Goal: Task Accomplishment & Management: Use online tool/utility

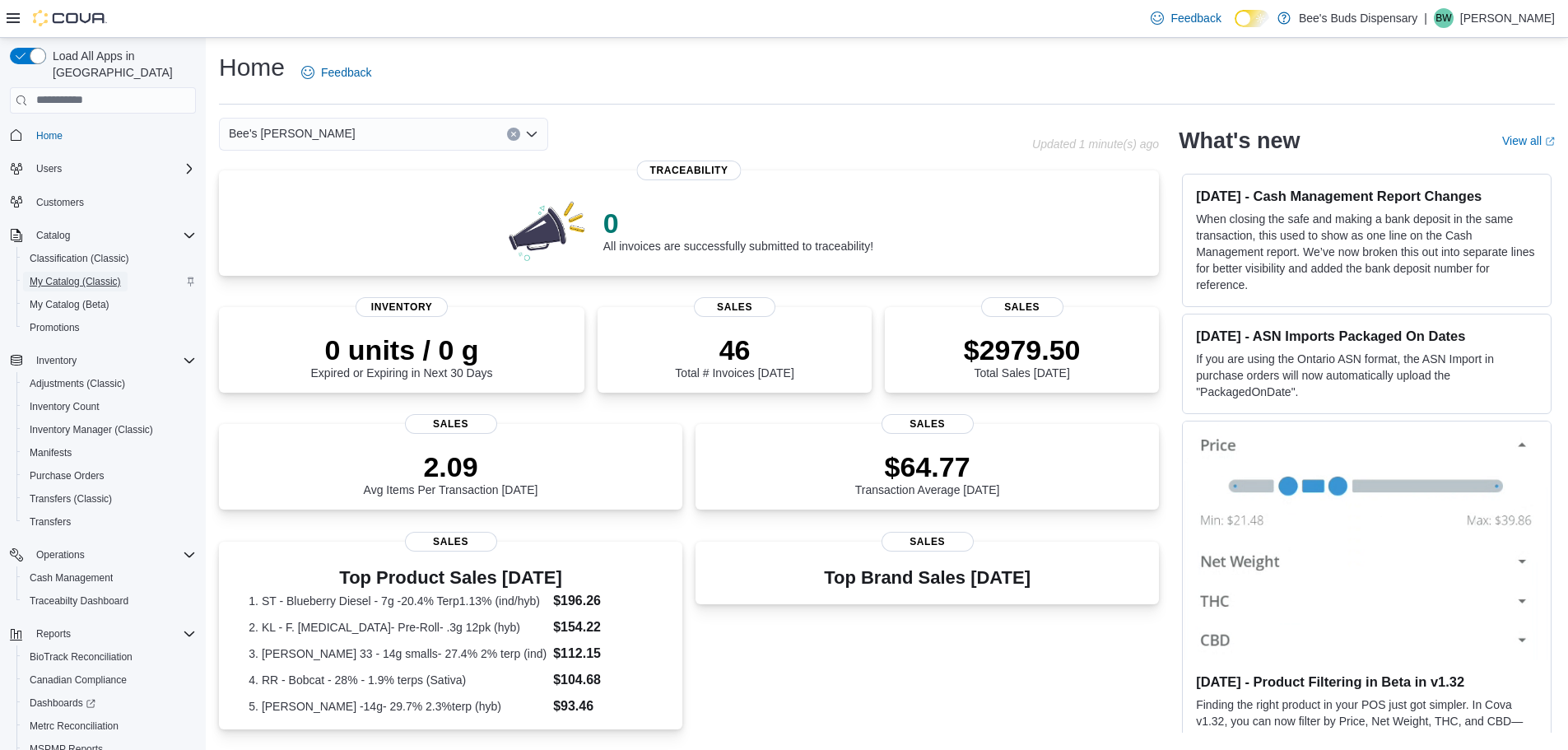
click at [80, 275] on span "My Catalog (Classic)" at bounding box center [76, 281] width 92 height 13
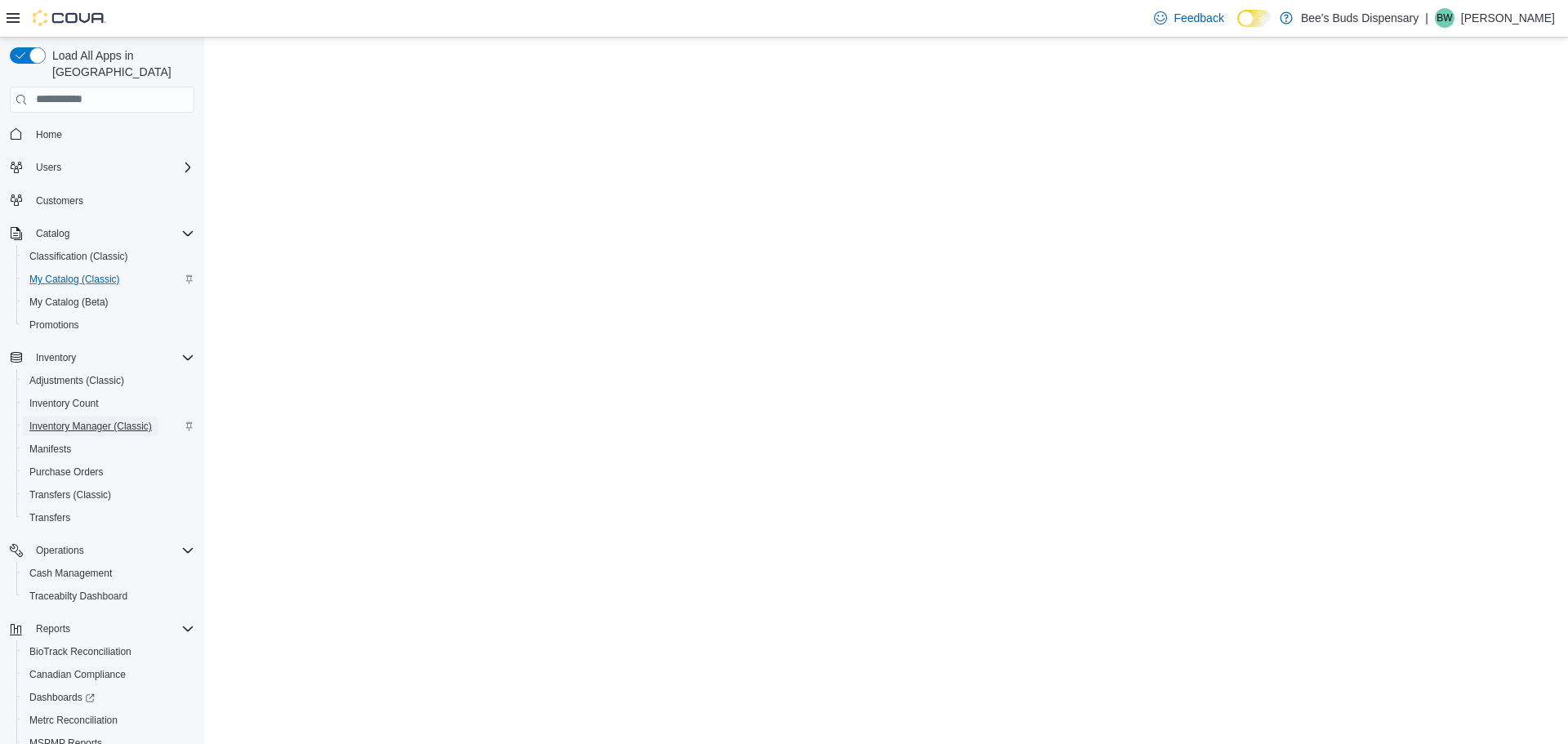
click at [81, 419] on span "Inventory Manager (Classic)" at bounding box center [90, 426] width 122 height 13
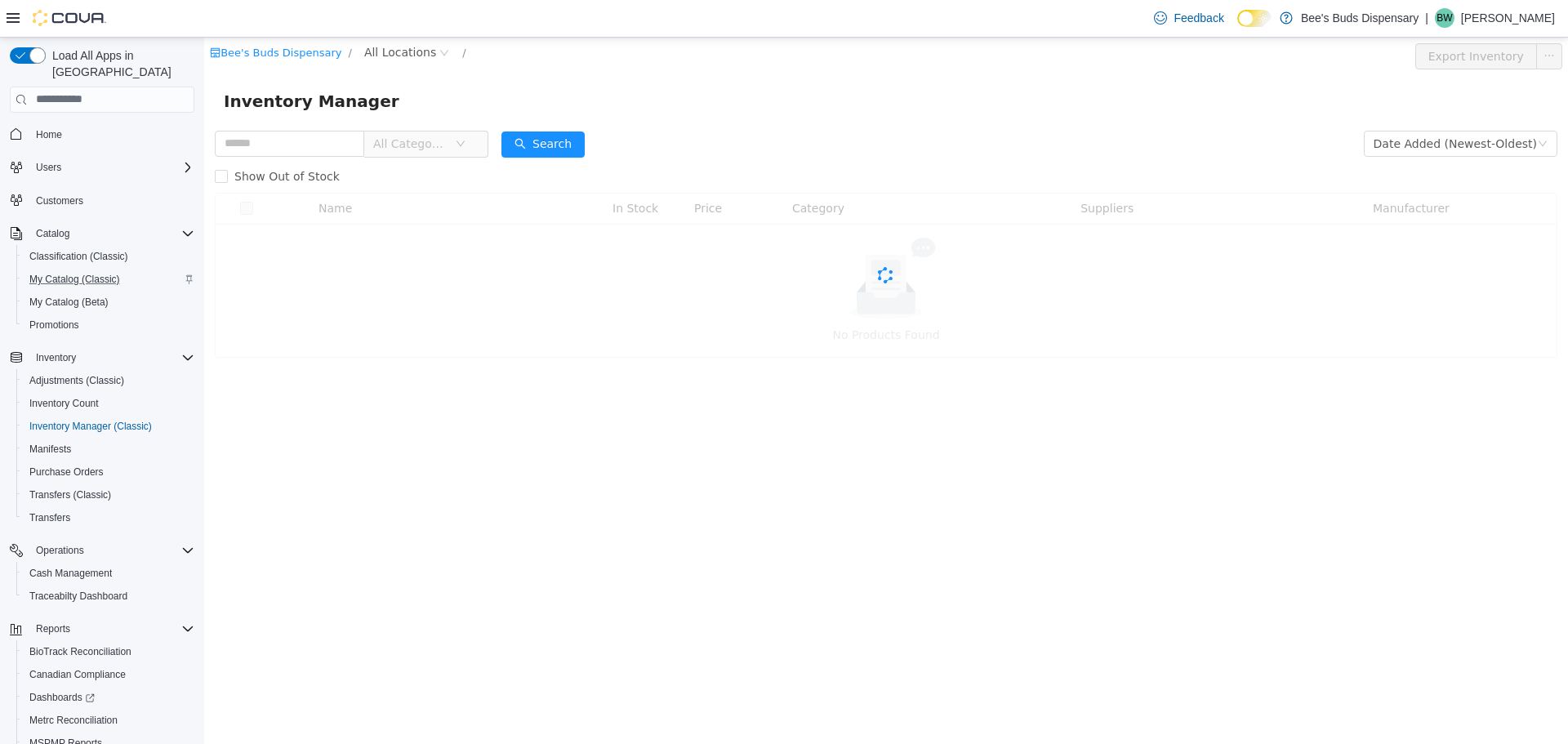
click at [400, 146] on span "All Categories" at bounding box center [410, 142] width 74 height 16
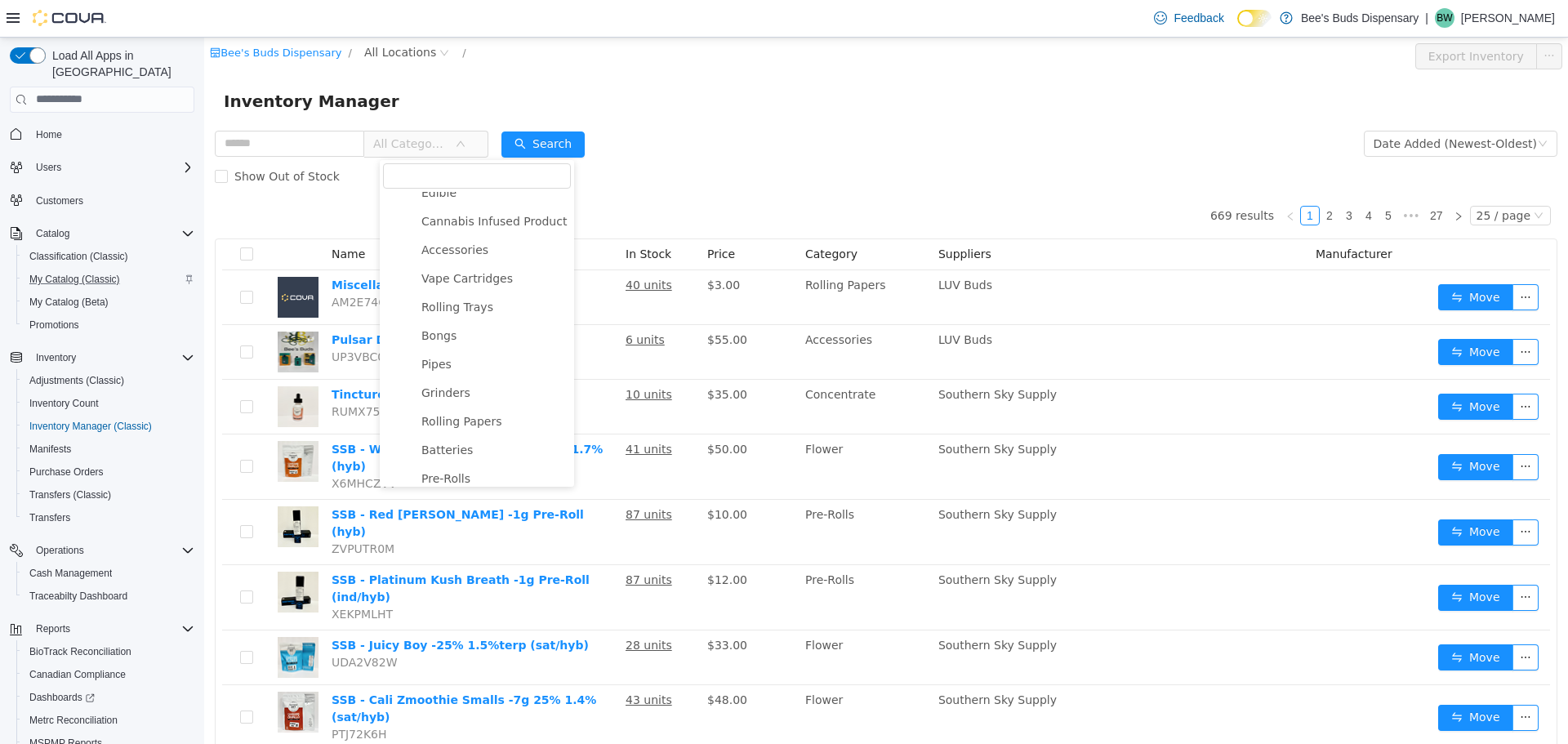
scroll to position [143, 0]
click at [461, 442] on span "Pre-Rolls" at bounding box center [446, 439] width 49 height 13
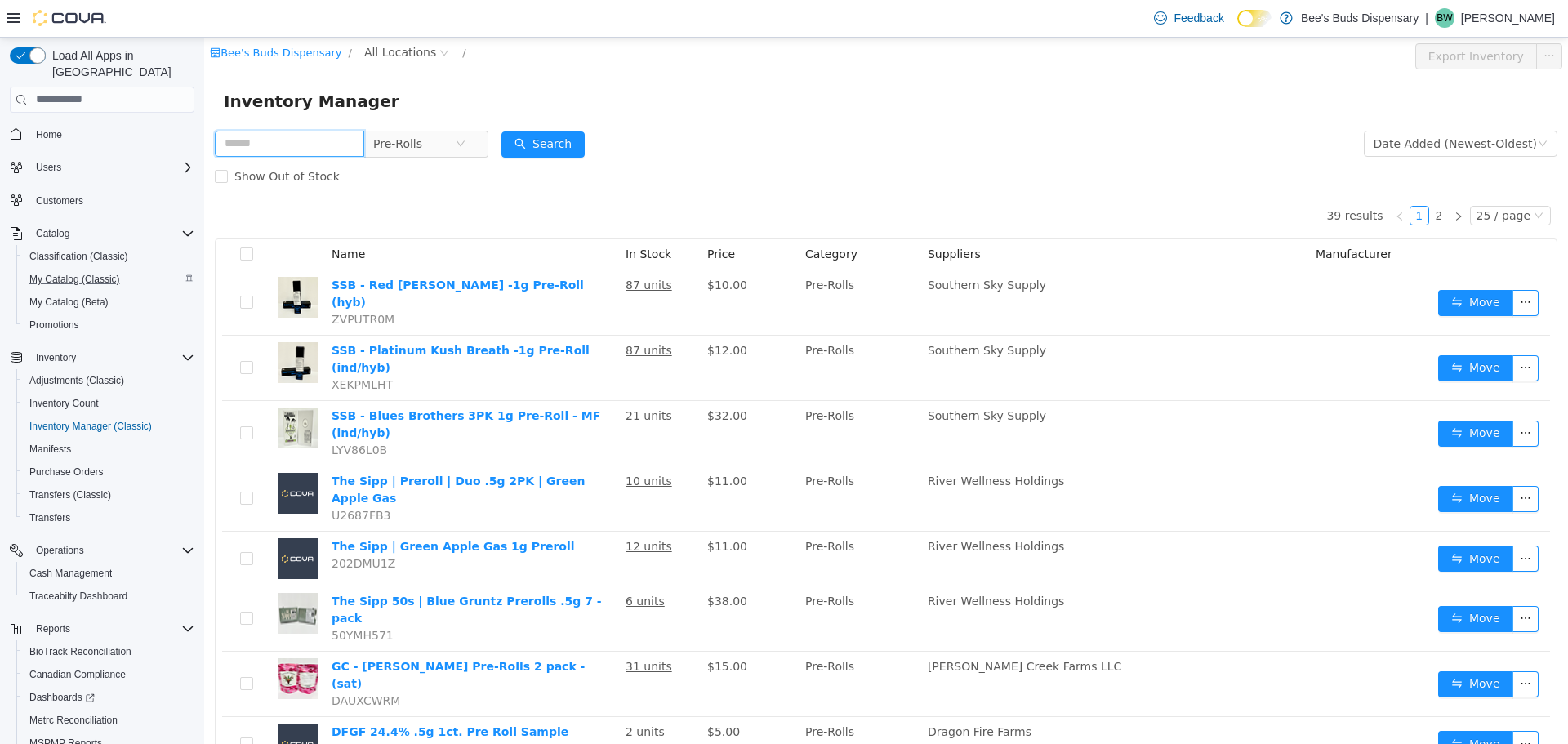
click at [300, 142] on input "text" at bounding box center [289, 143] width 149 height 27
type input "*****"
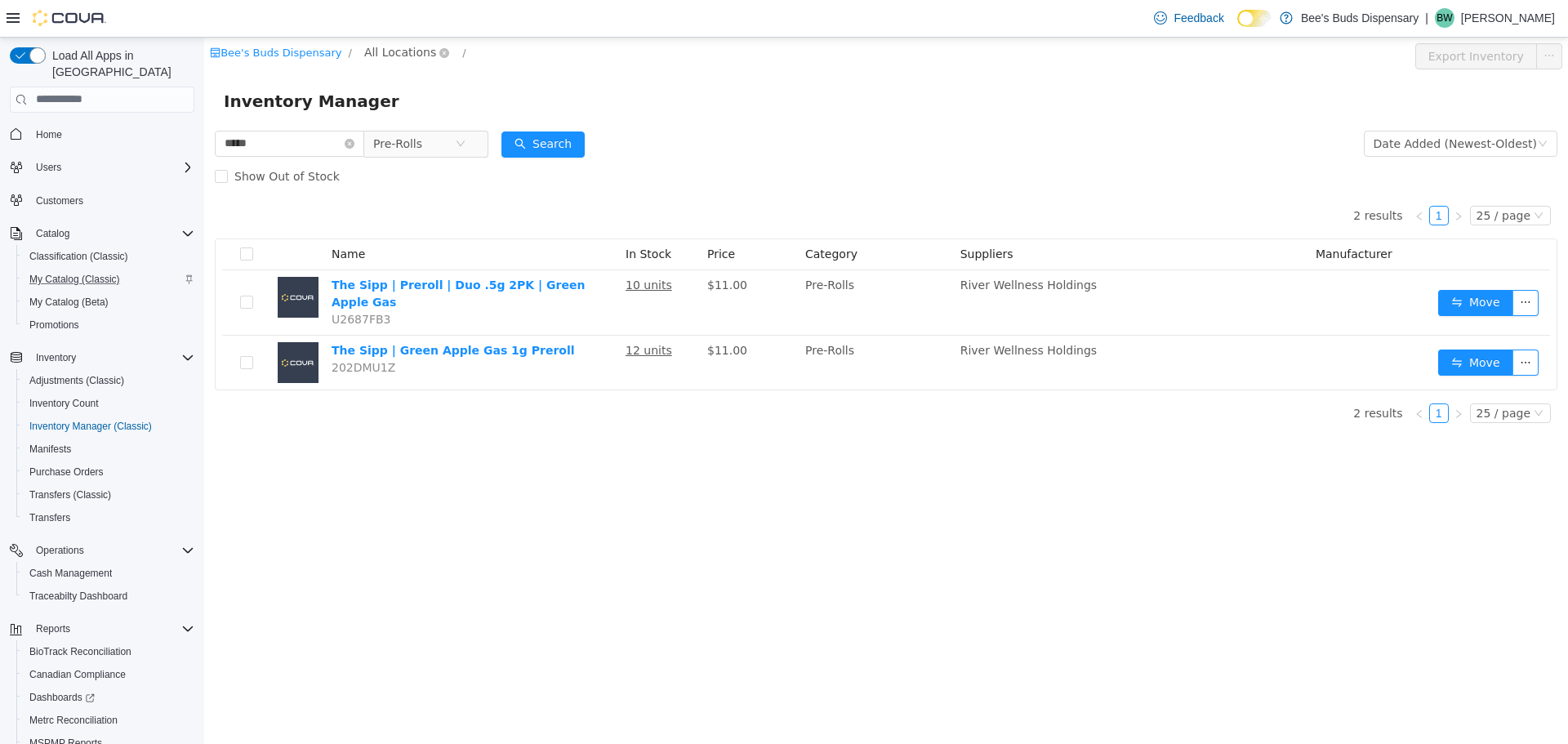
click at [388, 50] on span "All Locations" at bounding box center [401, 51] width 72 height 18
click at [428, 164] on span "Bee's [PERSON_NAME]" at bounding box center [451, 168] width 130 height 13
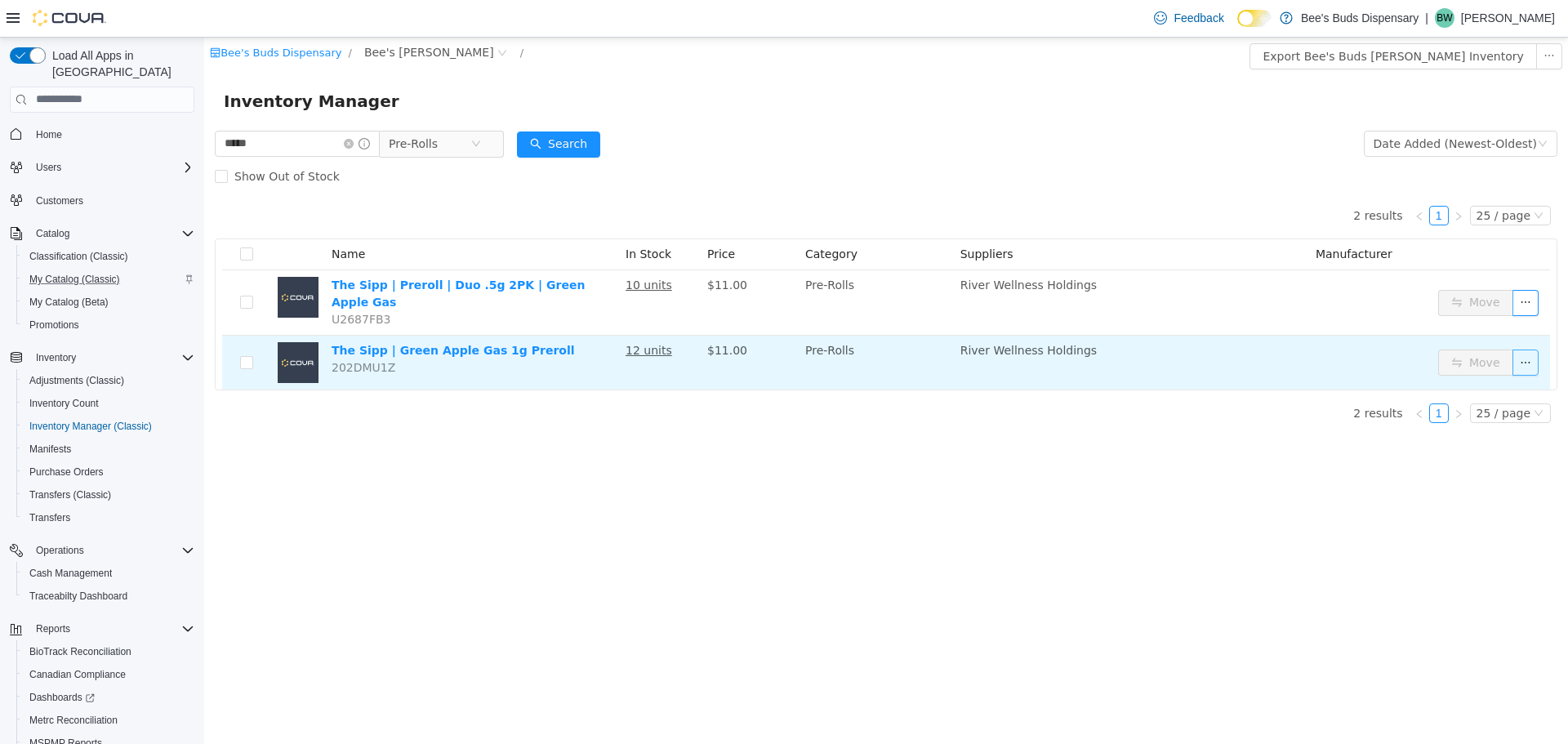
click at [1526, 353] on button "button" at bounding box center [1526, 362] width 27 height 27
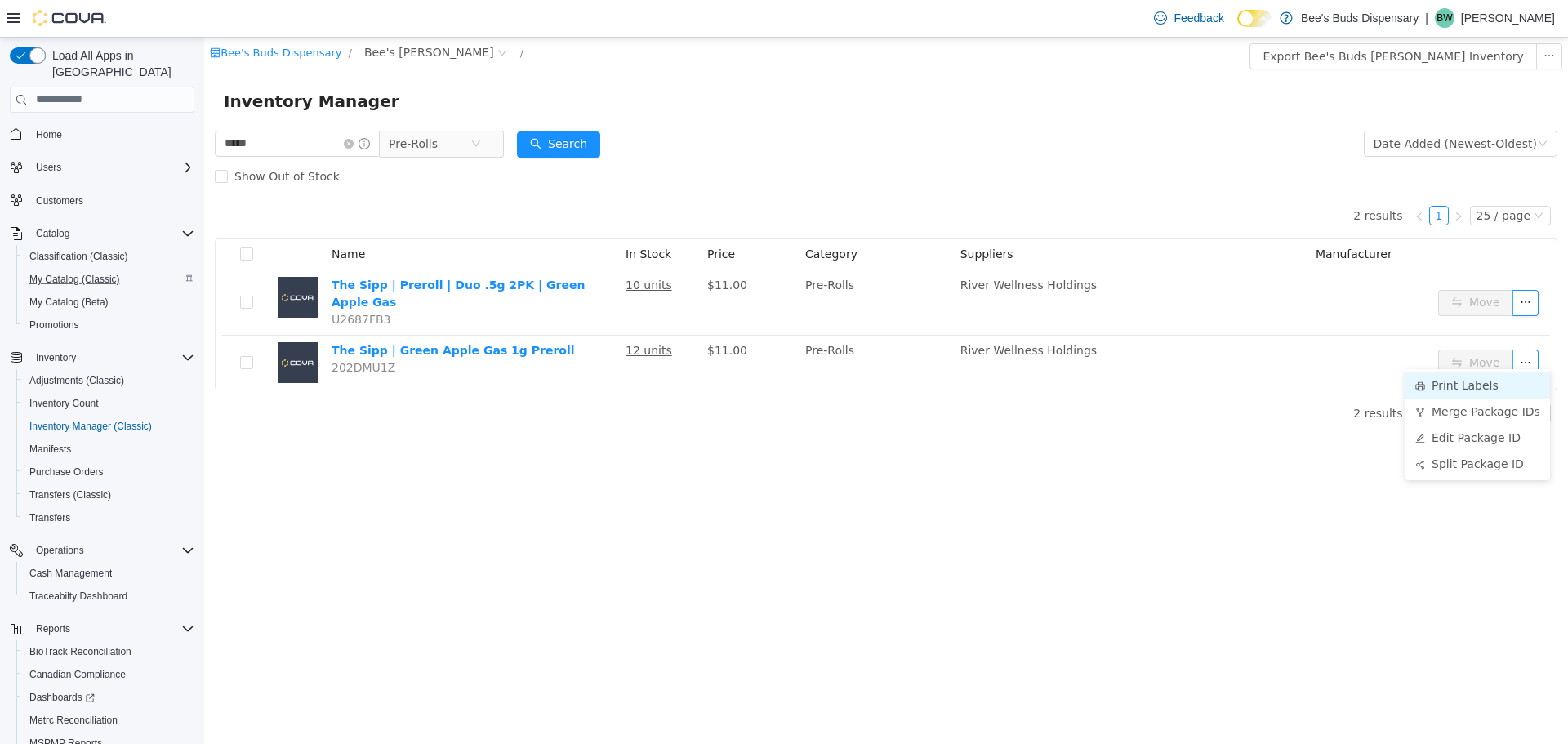
click at [1494, 386] on li "Print Labels" at bounding box center [1478, 385] width 144 height 27
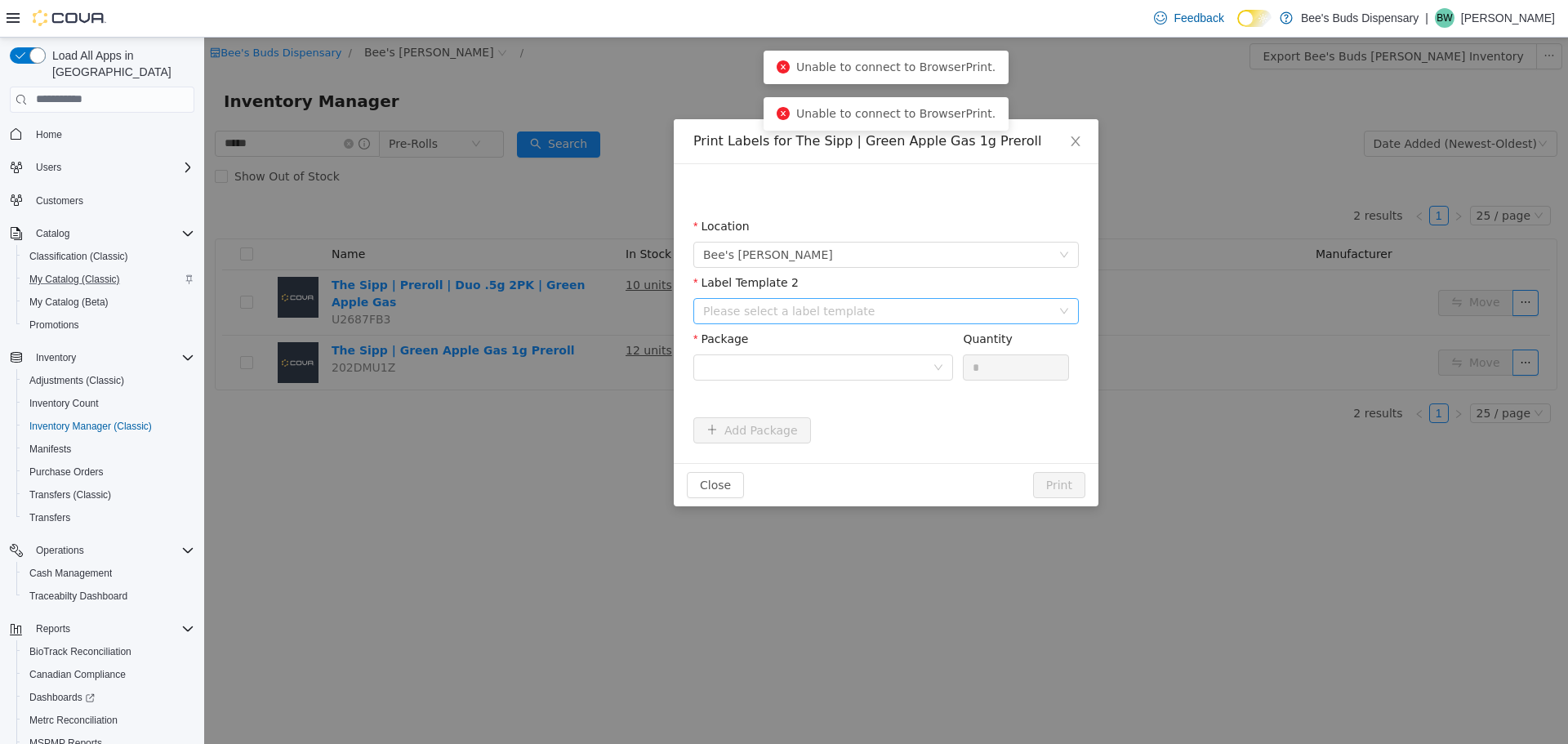
click at [837, 318] on div "Please select a label template" at bounding box center [877, 309] width 348 height 16
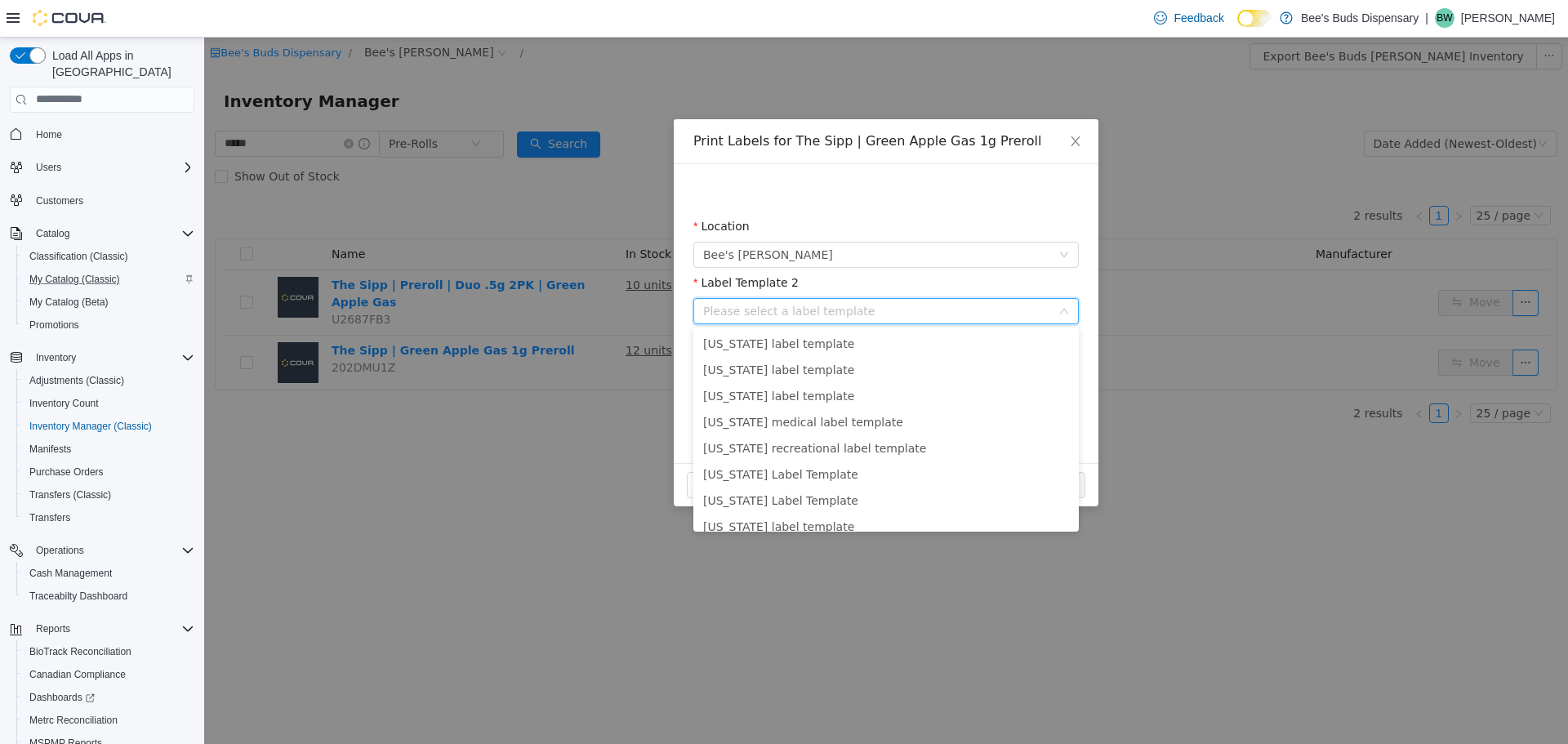
click at [818, 312] on div "Please select a label template" at bounding box center [877, 309] width 348 height 16
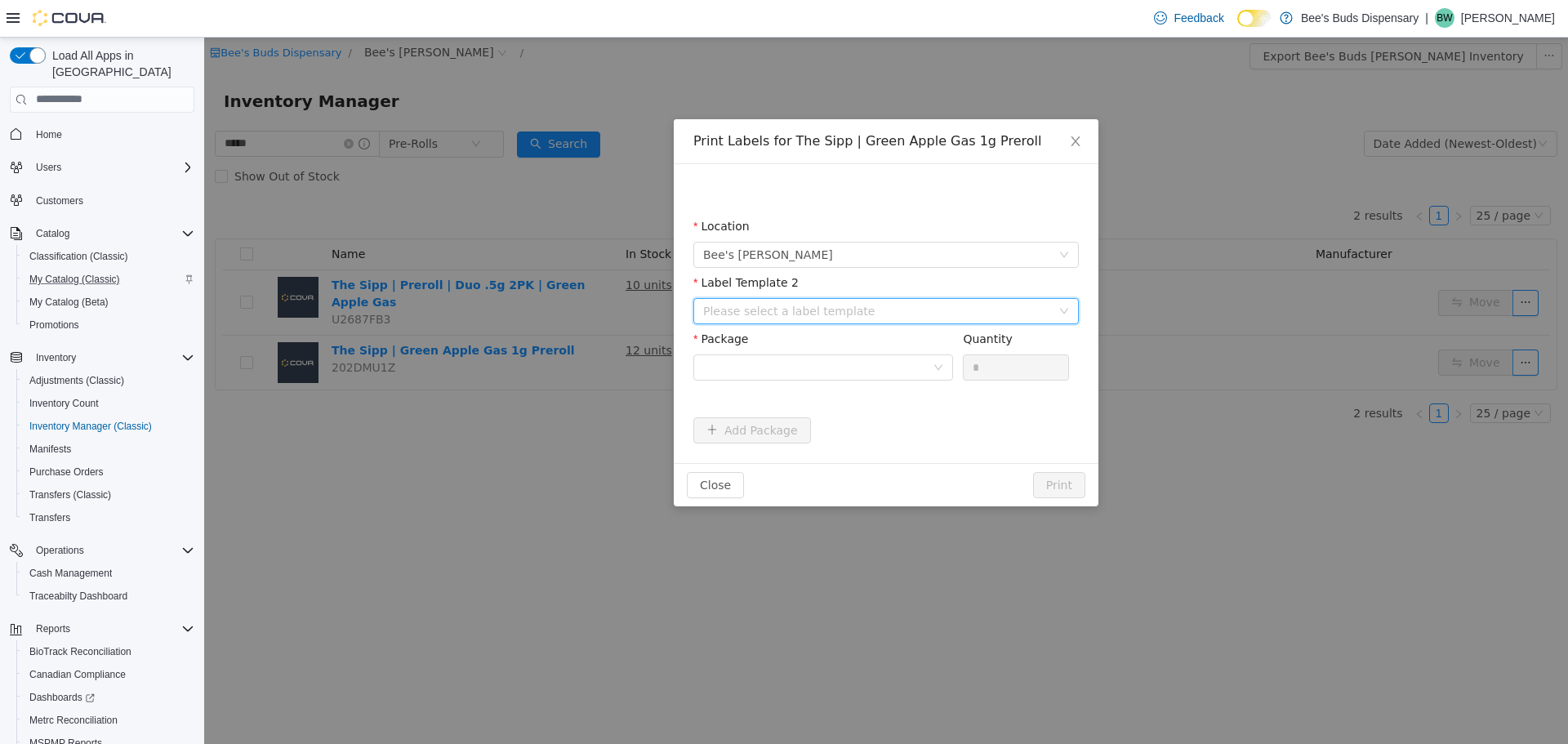
click at [821, 311] on div "Please select a label template" at bounding box center [877, 309] width 348 height 16
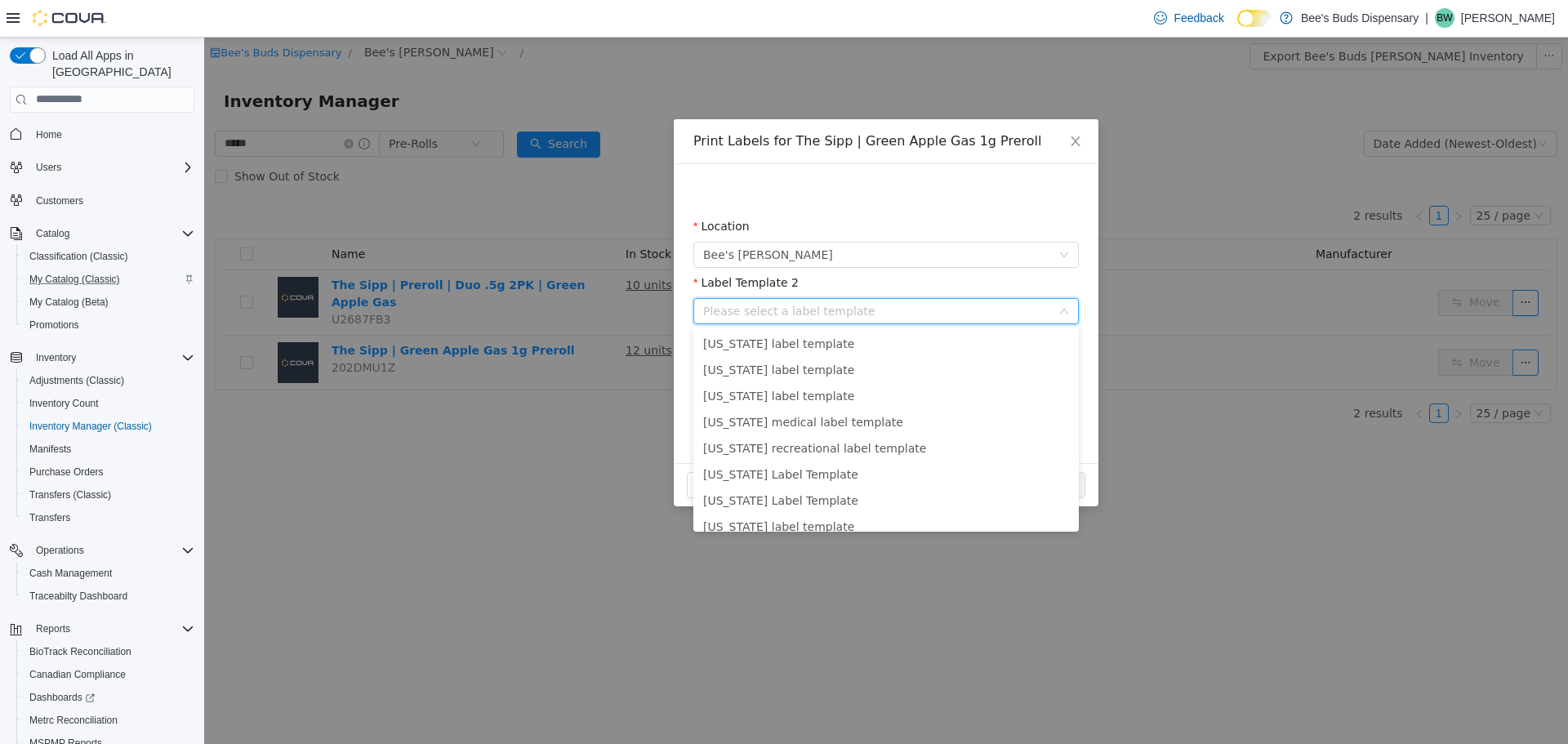
click at [820, 307] on div "Please select a label template" at bounding box center [877, 309] width 348 height 16
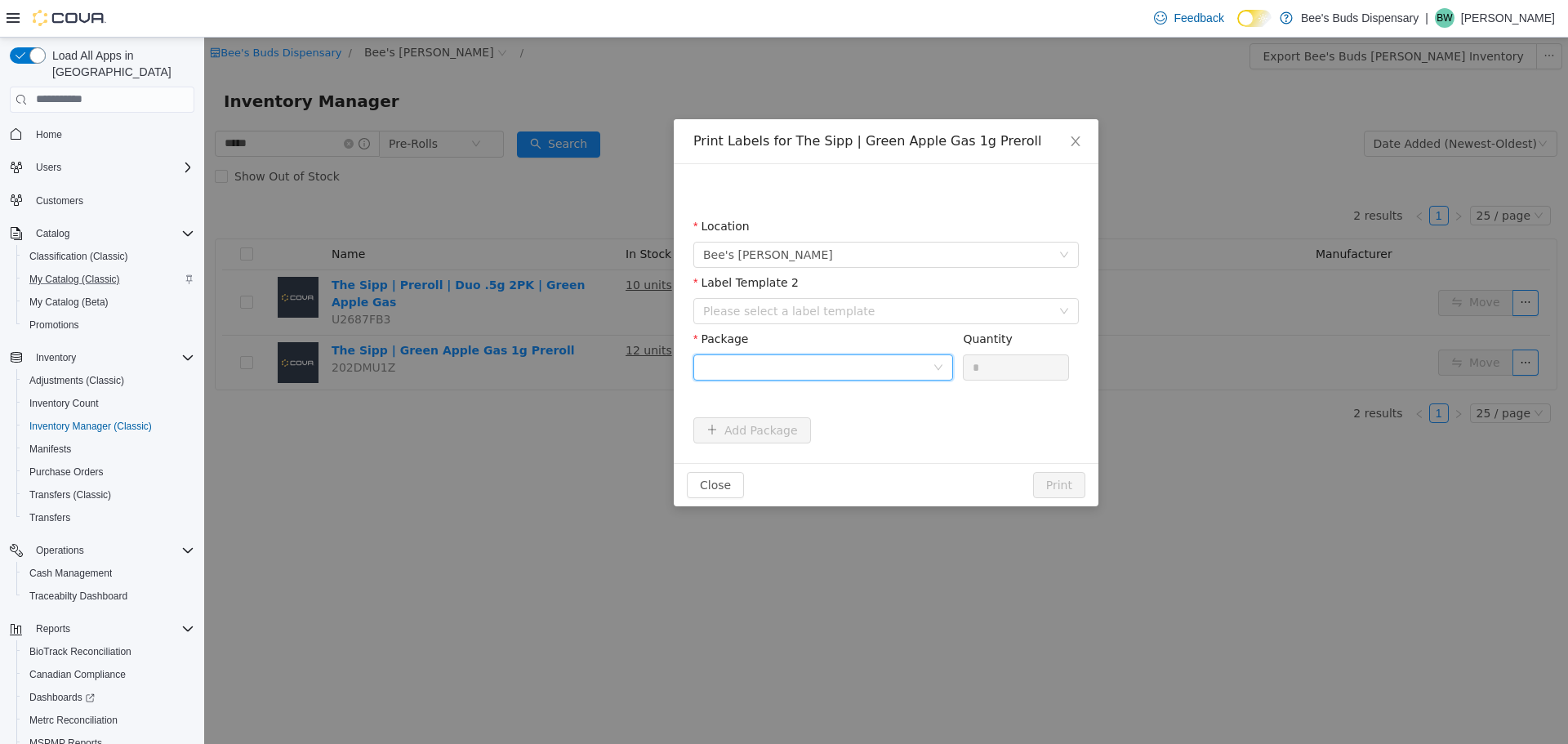
click at [812, 360] on div at bounding box center [818, 366] width 230 height 25
click at [813, 431] on strong "1A423010000025C000043154" at bounding box center [799, 425] width 192 height 13
click at [721, 483] on button "Close" at bounding box center [716, 485] width 57 height 27
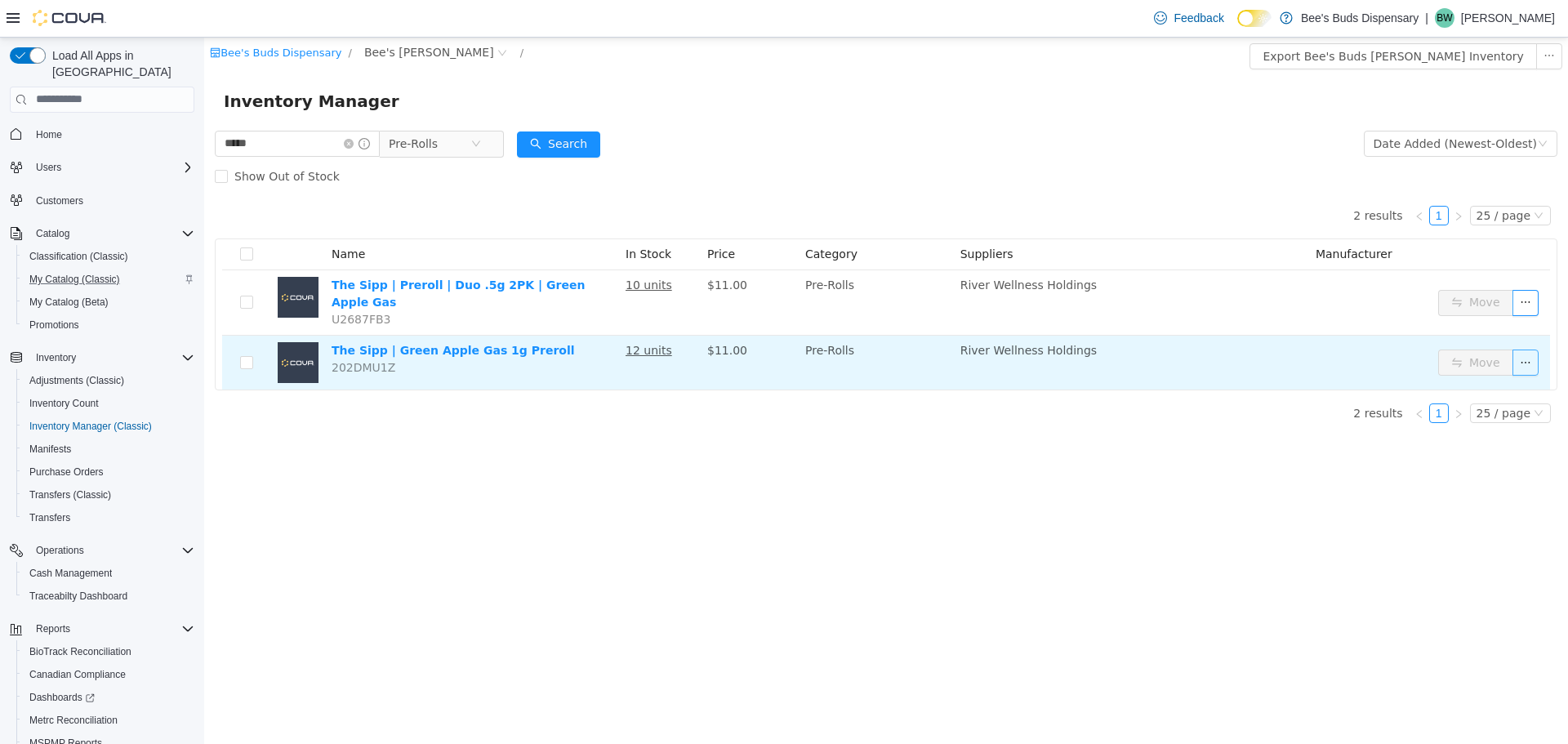
click at [1518, 360] on button "button" at bounding box center [1526, 362] width 27 height 27
click at [1287, 354] on td "River Wellness Holdings" at bounding box center [1131, 362] width 355 height 54
click at [446, 343] on link "The Sipp | Green Apple Gas 1g Preroll" at bounding box center [453, 349] width 243 height 13
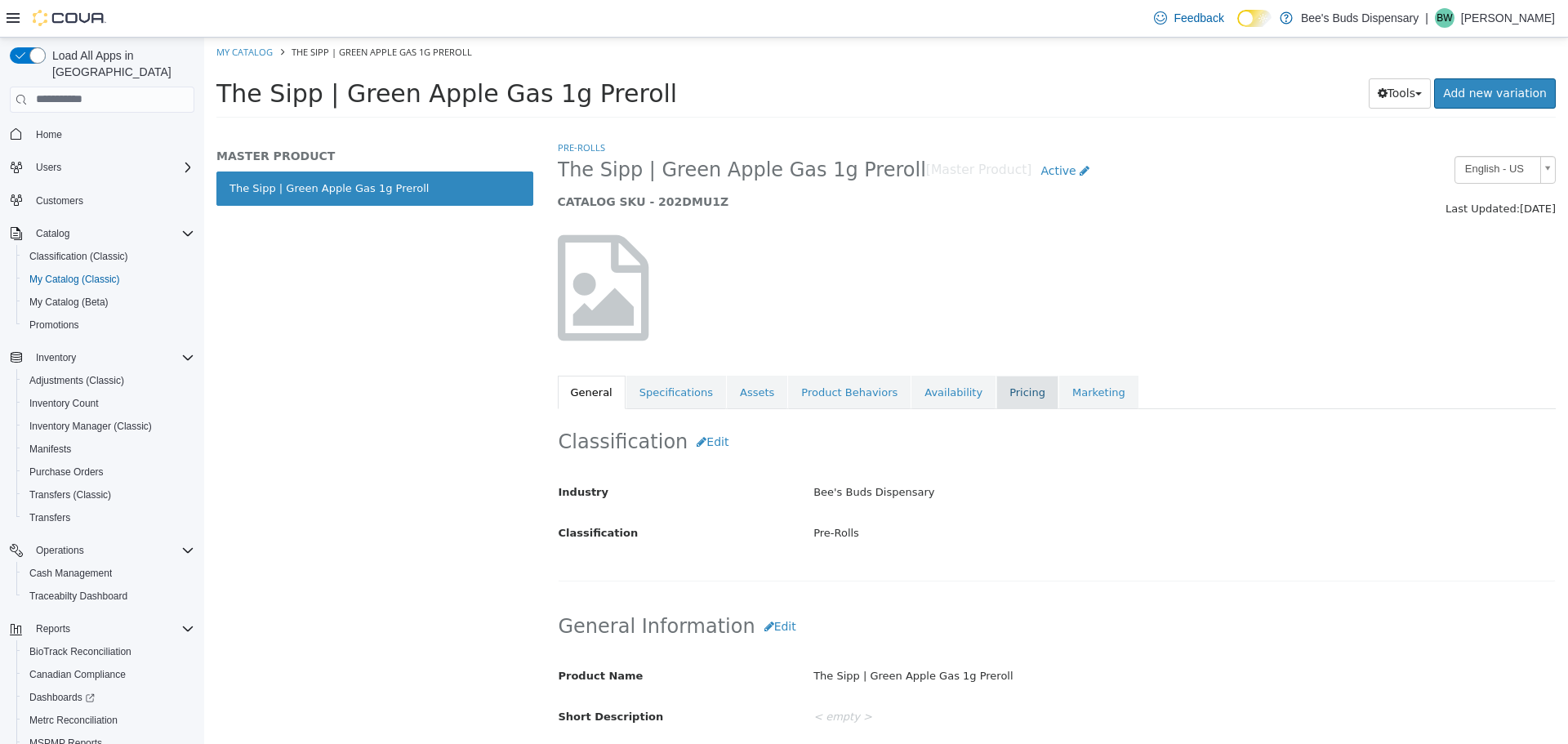
click at [997, 392] on link "Pricing" at bounding box center [1027, 392] width 62 height 34
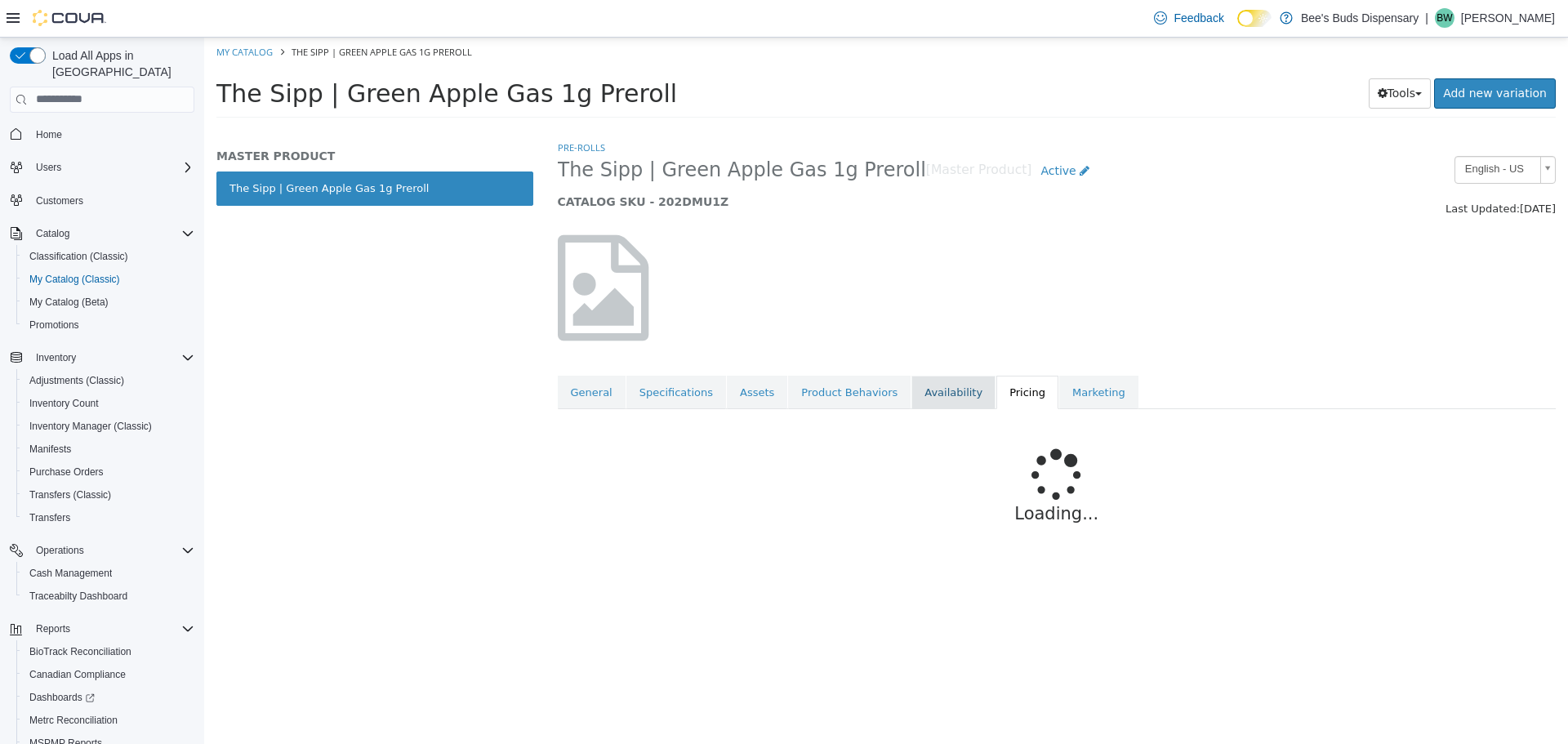
click at [928, 400] on link "Availability" at bounding box center [953, 392] width 84 height 34
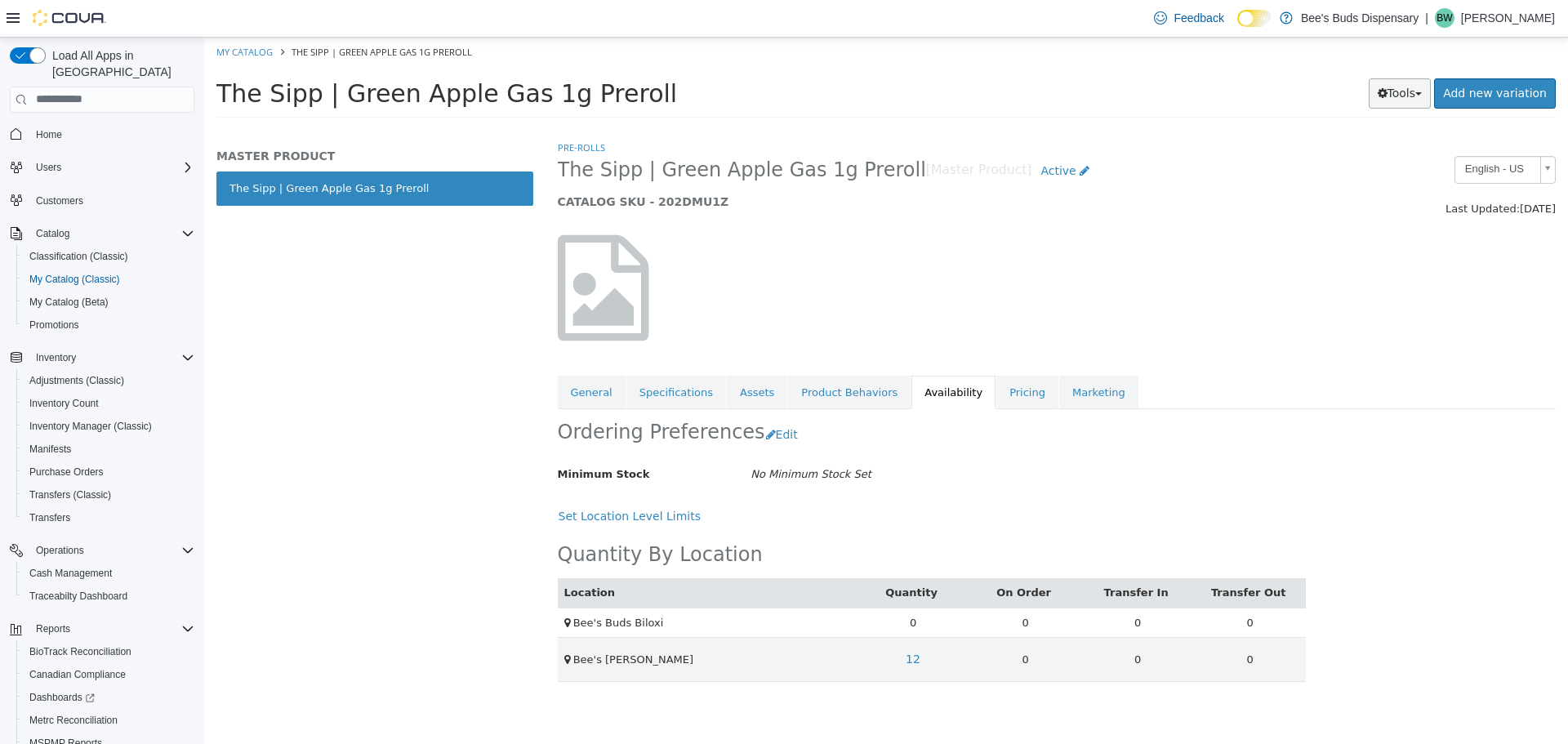
click at [1402, 91] on button "Tools" at bounding box center [1400, 93] width 63 height 30
click at [1385, 153] on link "Print Labels" at bounding box center [1366, 147] width 129 height 22
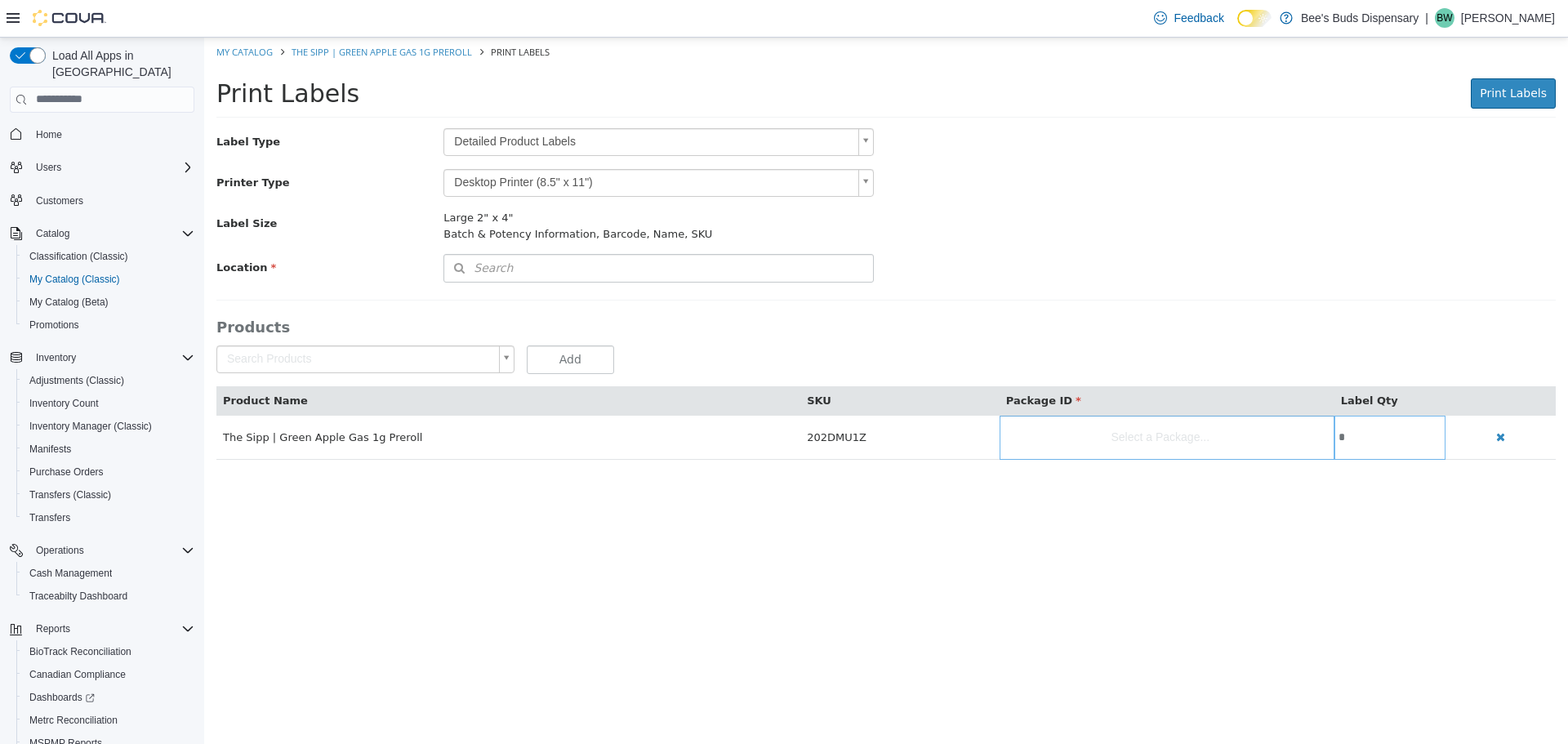
click at [553, 138] on body "Saving Bulk Changes... × My Catalog The Sipp | Green Apple Gas 1g Preroll Print…" at bounding box center [886, 256] width 1364 height 439
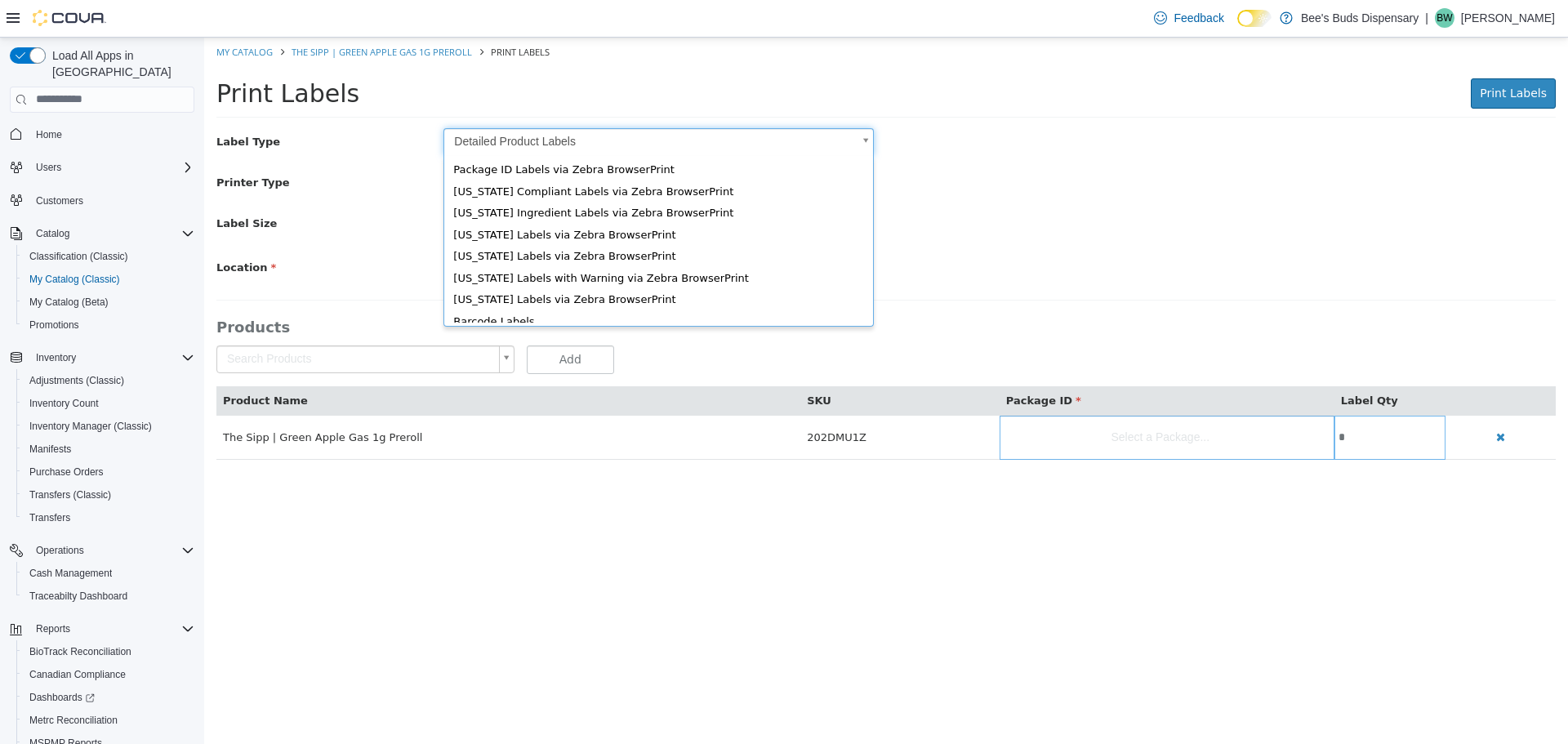
scroll to position [22, 0]
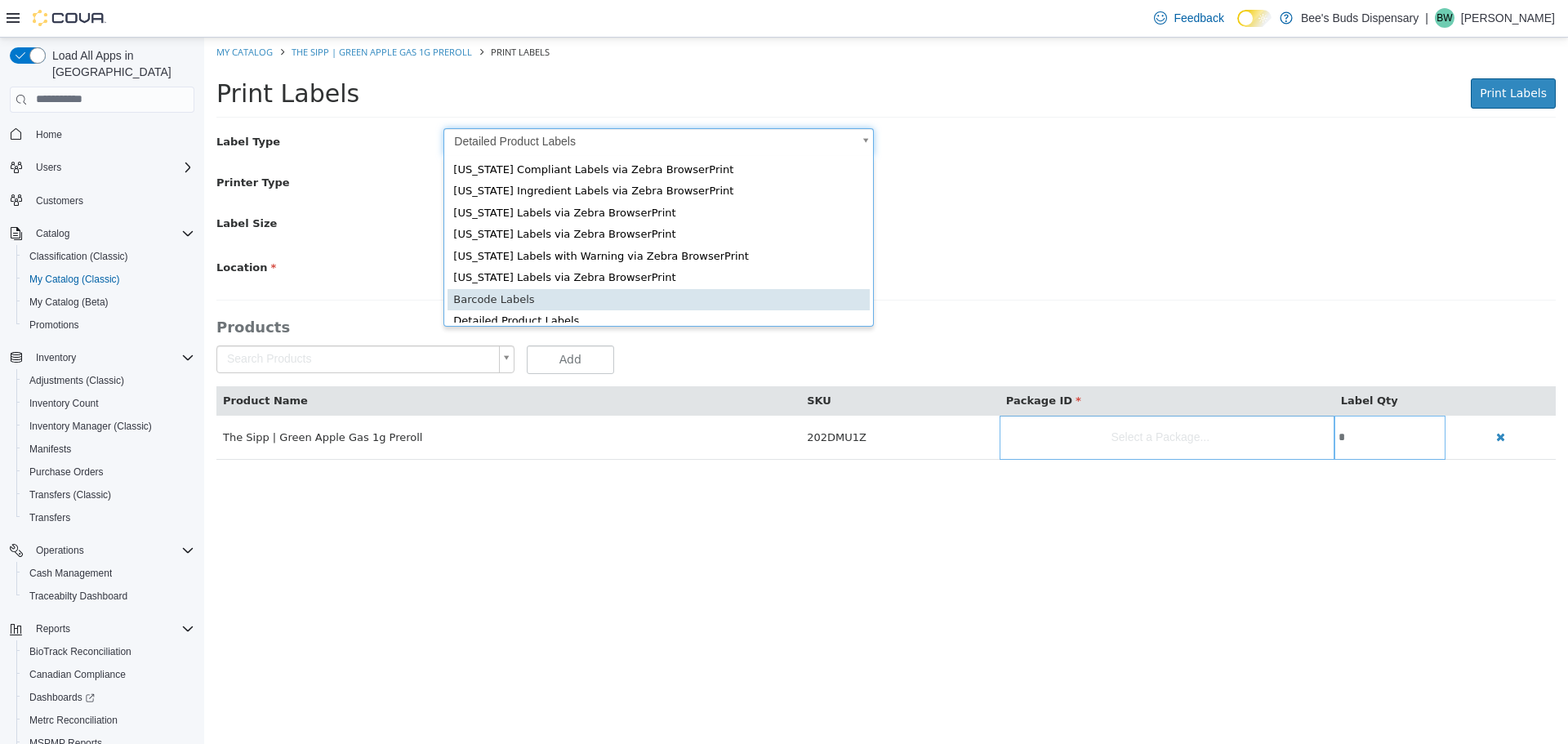
type input "*"
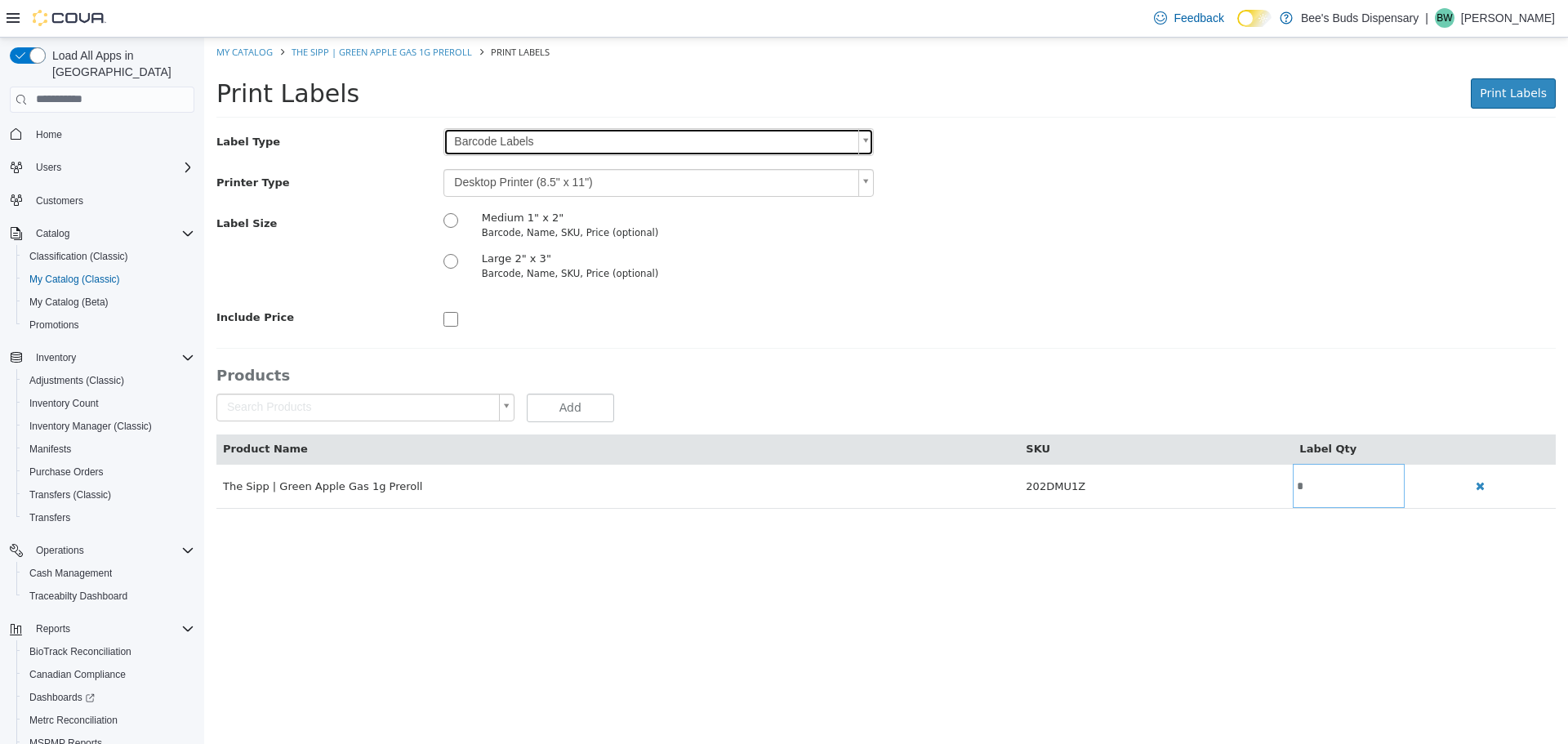
scroll to position [0, 0]
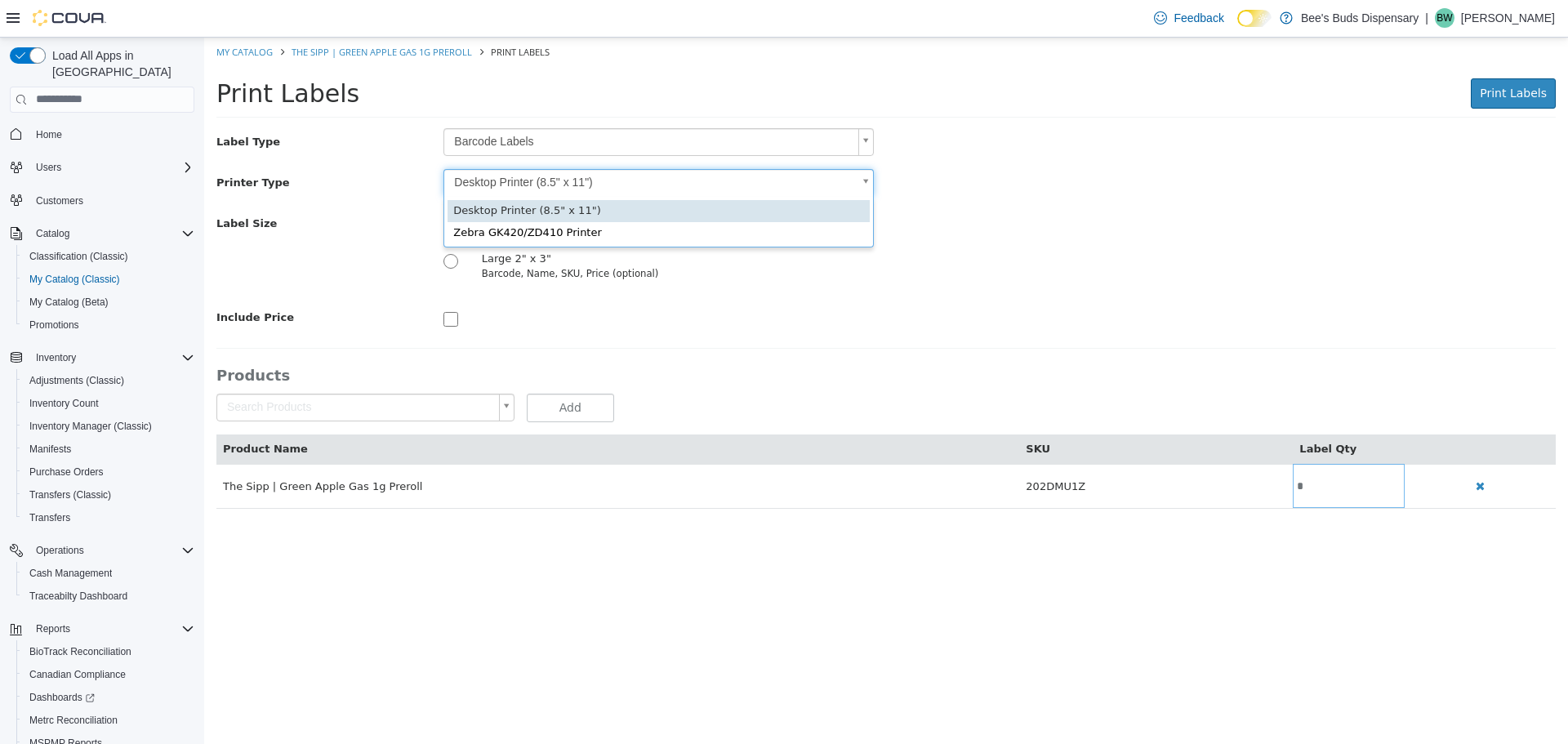
drag, startPoint x: 543, startPoint y: 181, endPoint x: 550, endPoint y: 206, distance: 26.0
click at [543, 181] on body "Saving Bulk Changes... × My Catalog The Sipp | Green Apple Gas 1g Preroll Print…" at bounding box center [886, 281] width 1364 height 489
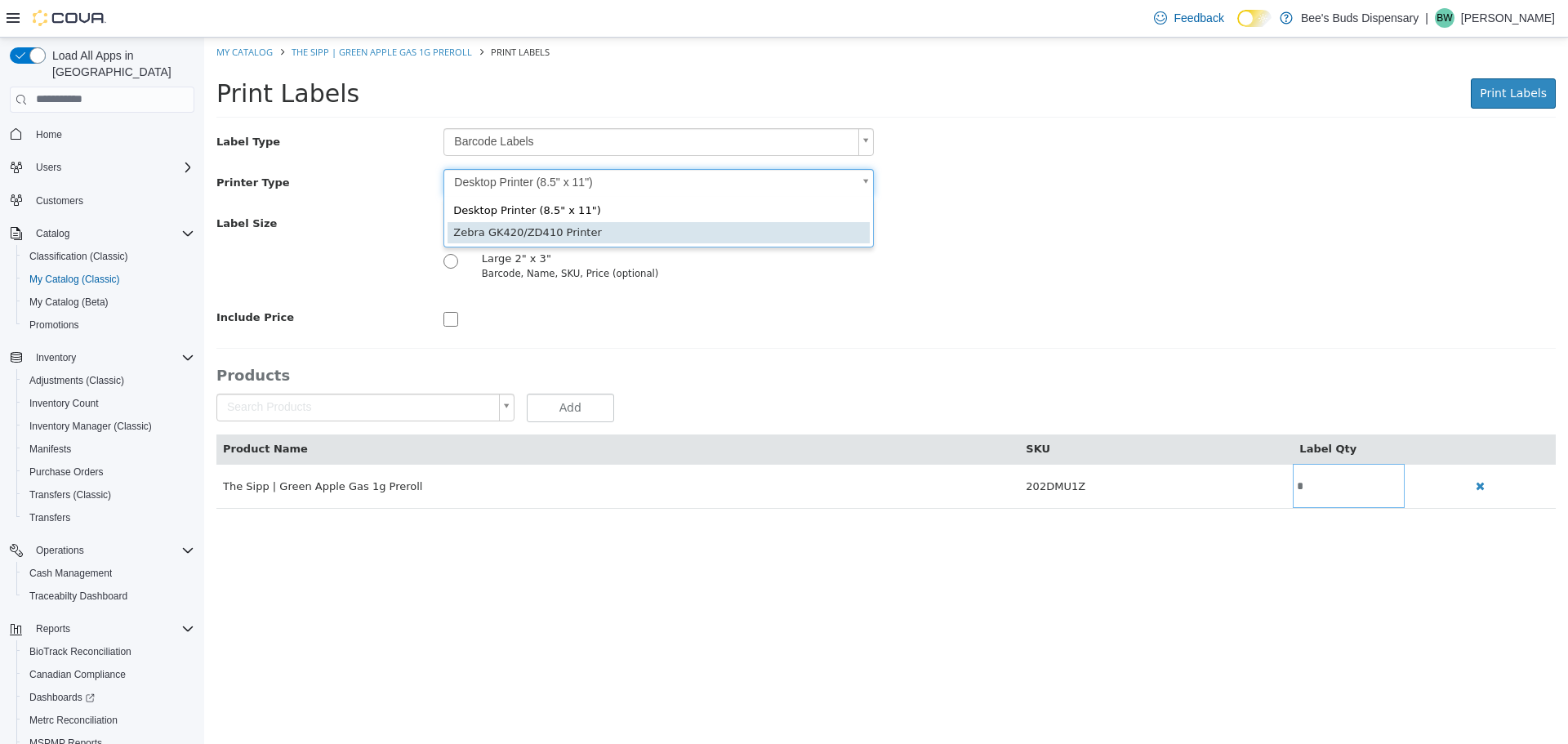
type input "*"
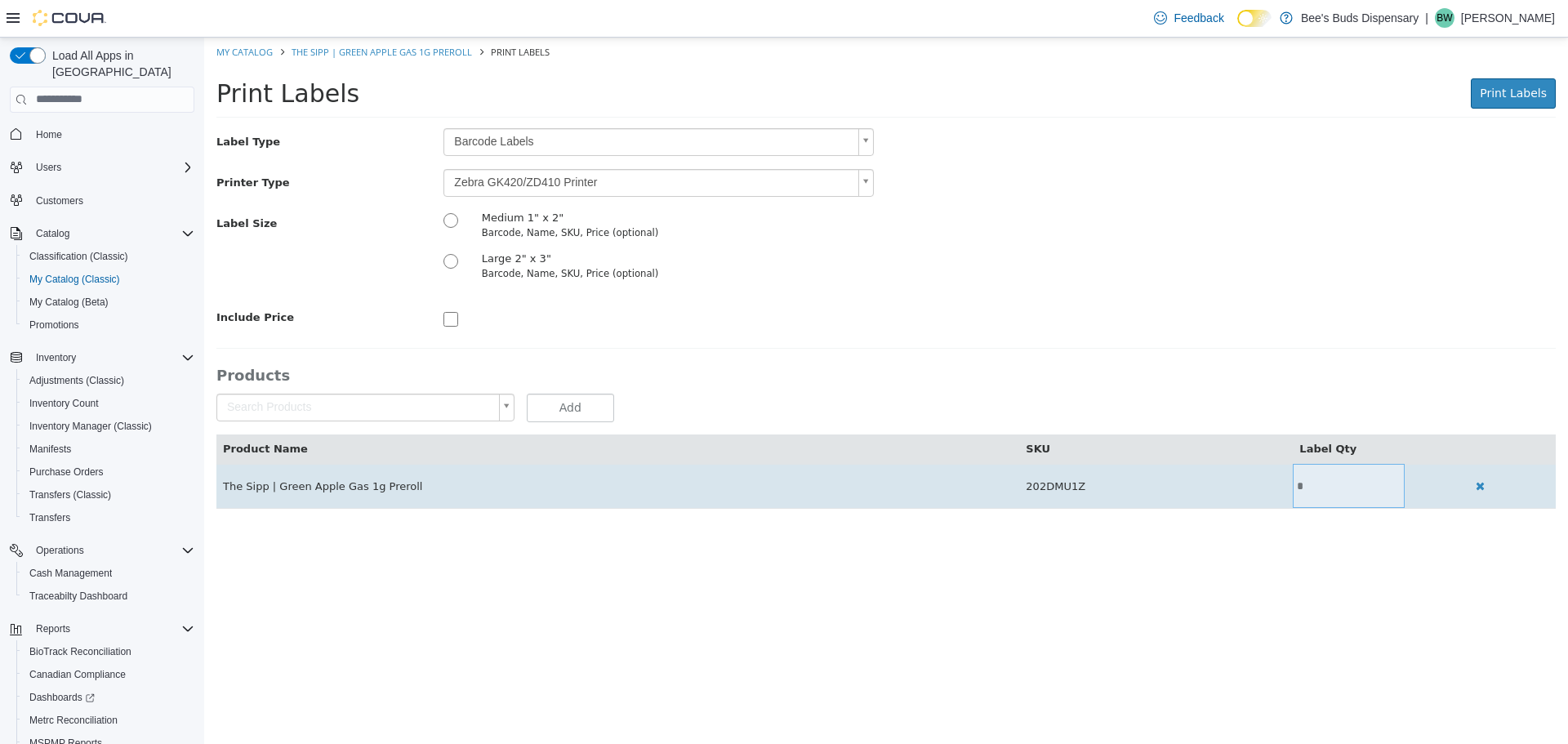
click at [1296, 487] on input "*" at bounding box center [1349, 485] width 112 height 12
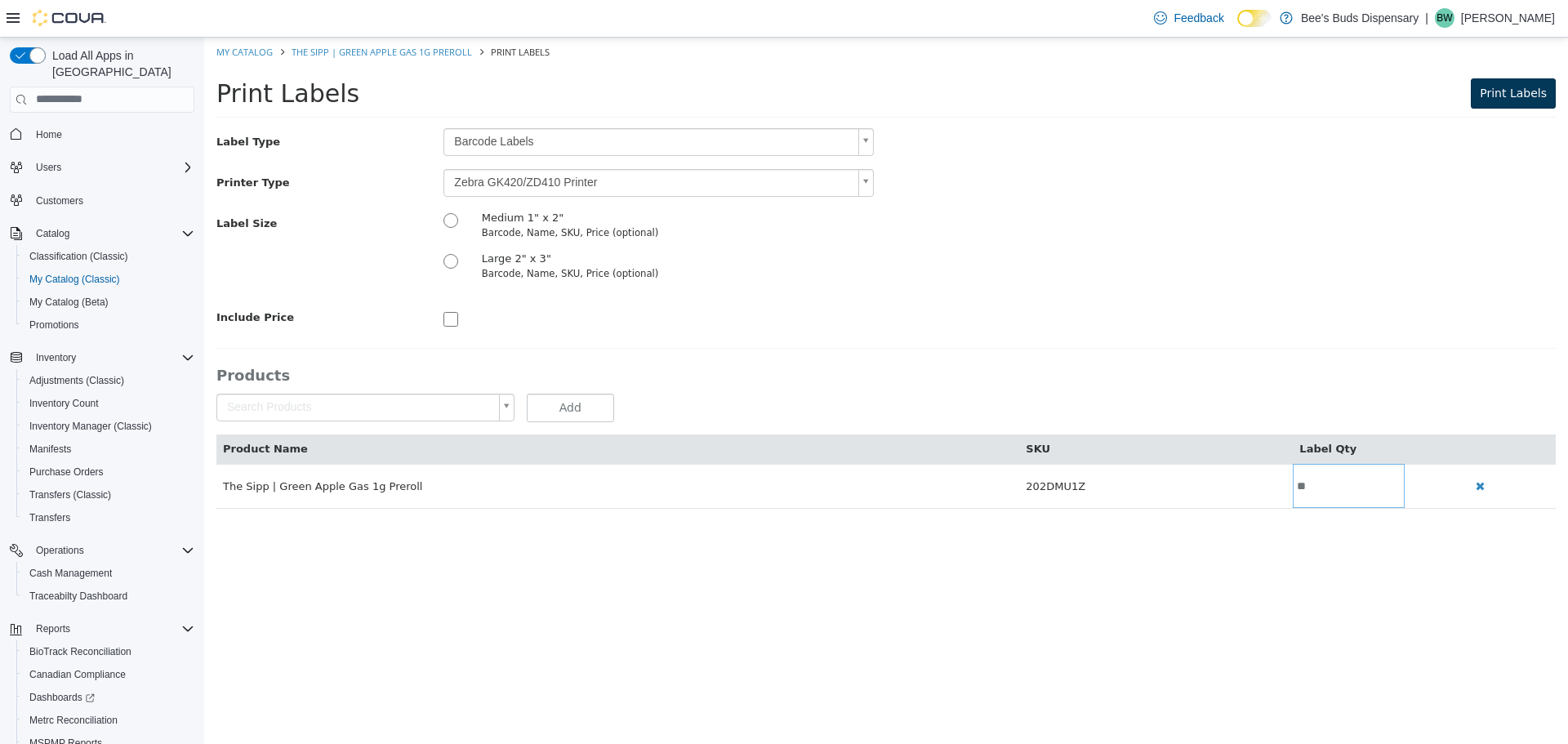
type input "**"
click at [1497, 85] on span "Print Labels" at bounding box center [1513, 92] width 67 height 13
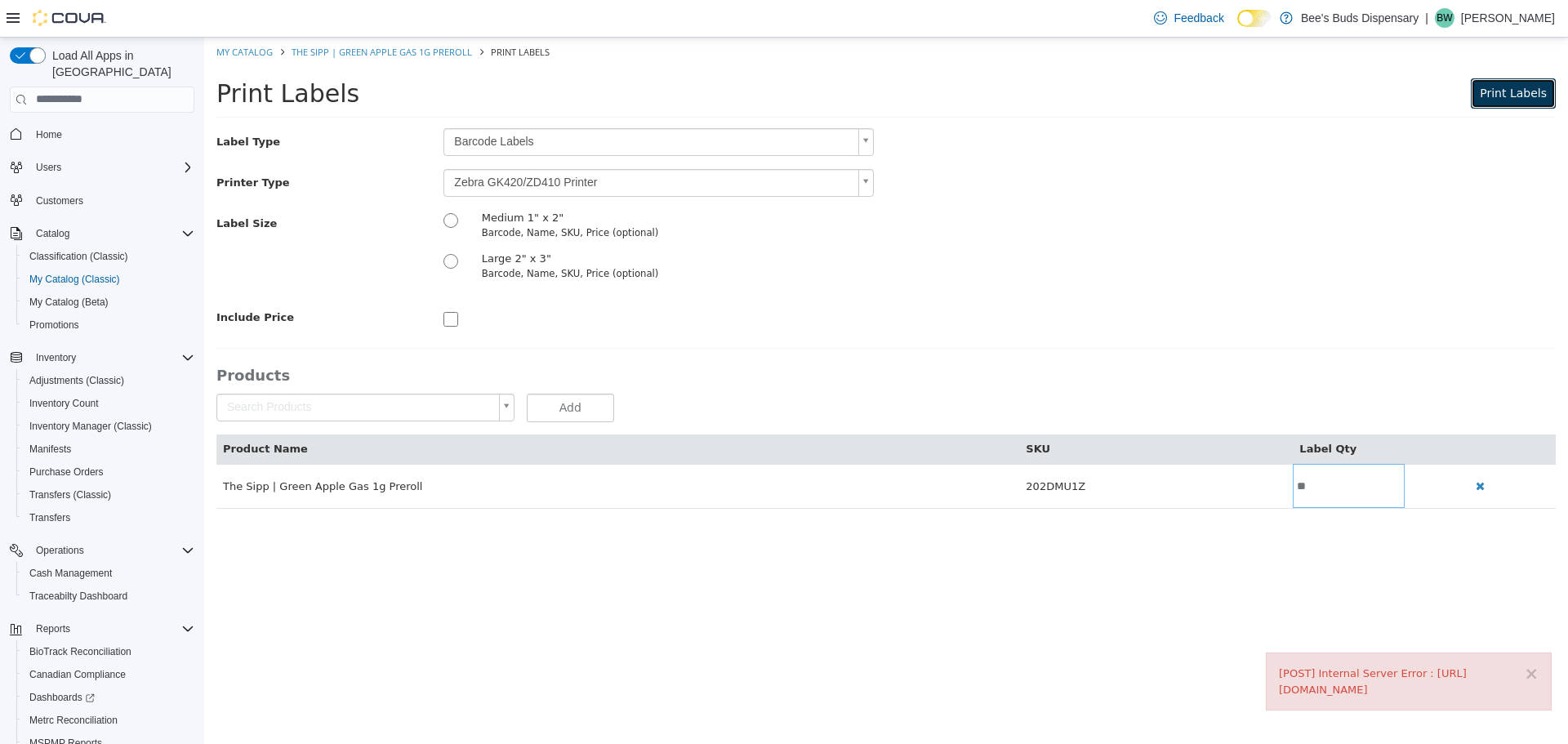
click at [1517, 102] on button "Print Labels" at bounding box center [1513, 93] width 84 height 30
